Goal: Task Accomplishment & Management: Manage account settings

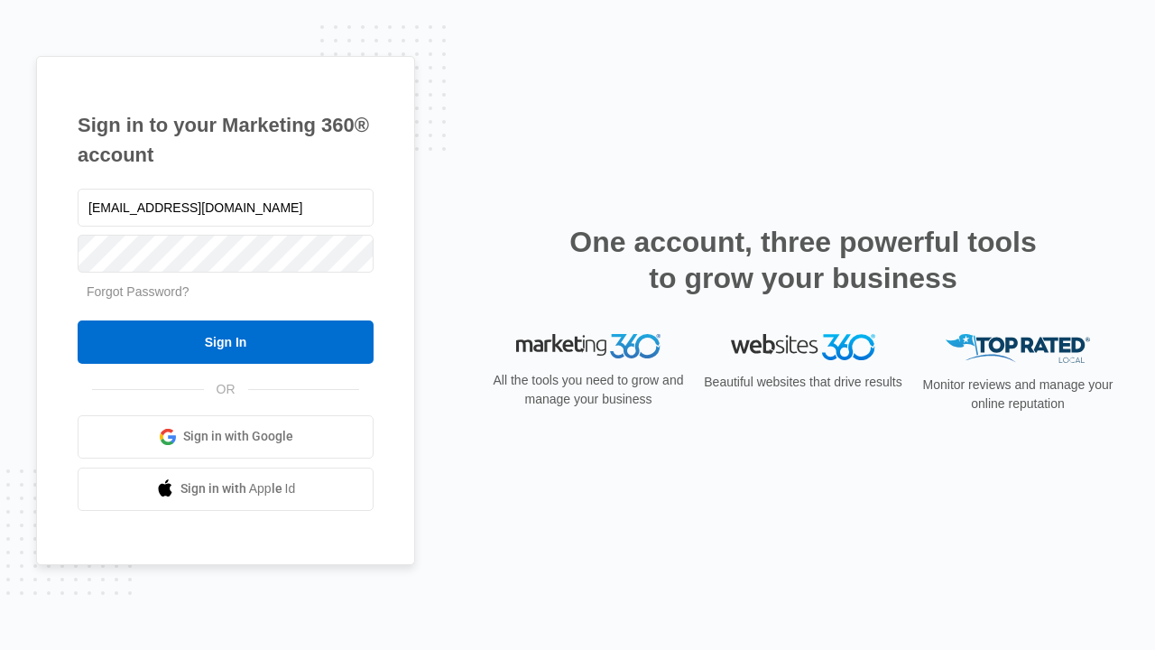
type input "dankie614@gmail.com"
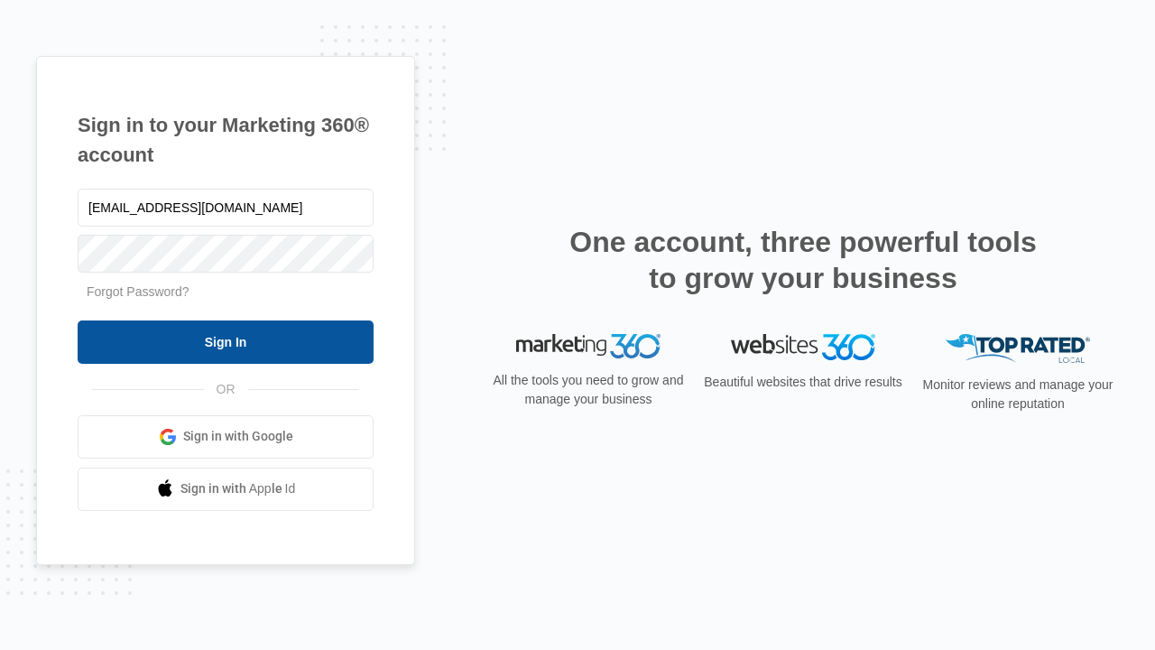
click at [226, 341] on input "Sign In" at bounding box center [226, 341] width 296 height 43
